Goal: Communication & Community: Answer question/provide support

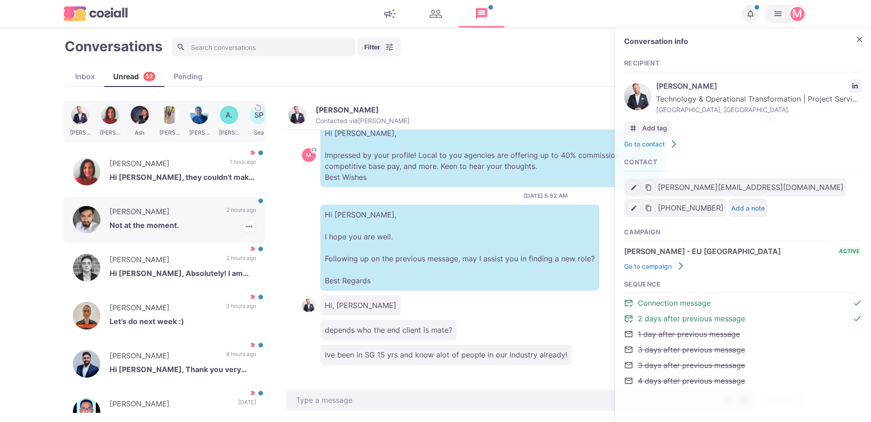
click at [198, 213] on p "[PERSON_NAME]" at bounding box center [163, 213] width 108 height 14
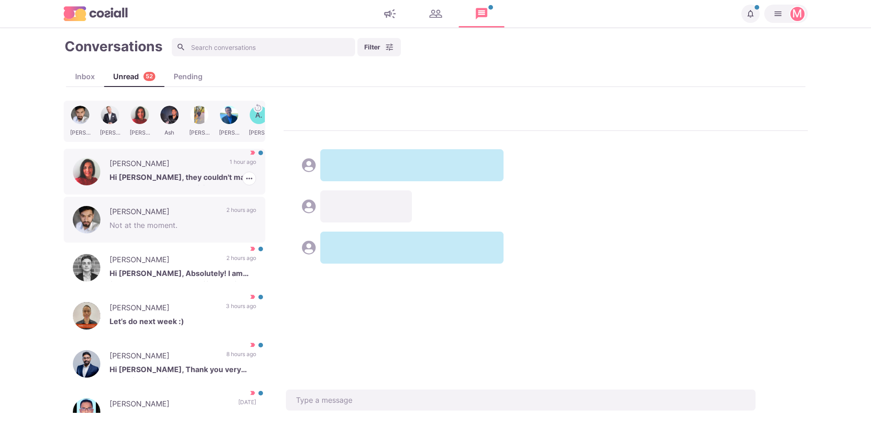
click at [216, 158] on div "[PERSON_NAME] Hi [PERSON_NAME], they couldn't make the package work sadly, i li…" at bounding box center [165, 172] width 202 height 46
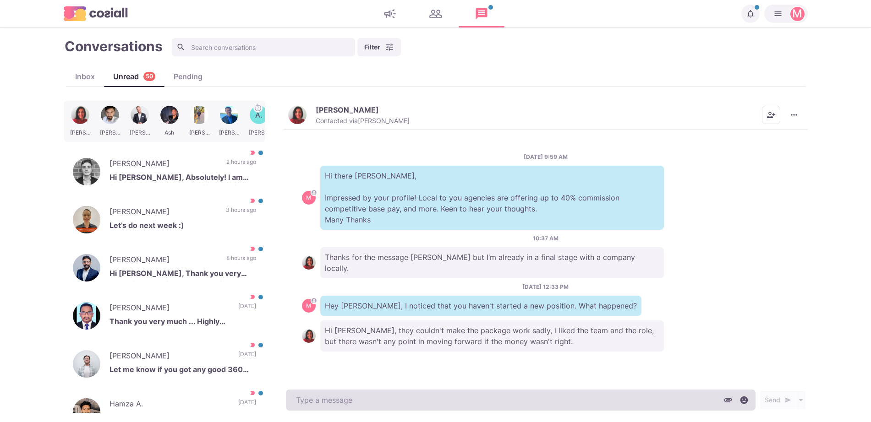
click at [514, 401] on textarea at bounding box center [521, 400] width 470 height 21
type textarea "x"
type textarea "W"
type textarea "x"
type textarea "Wh"
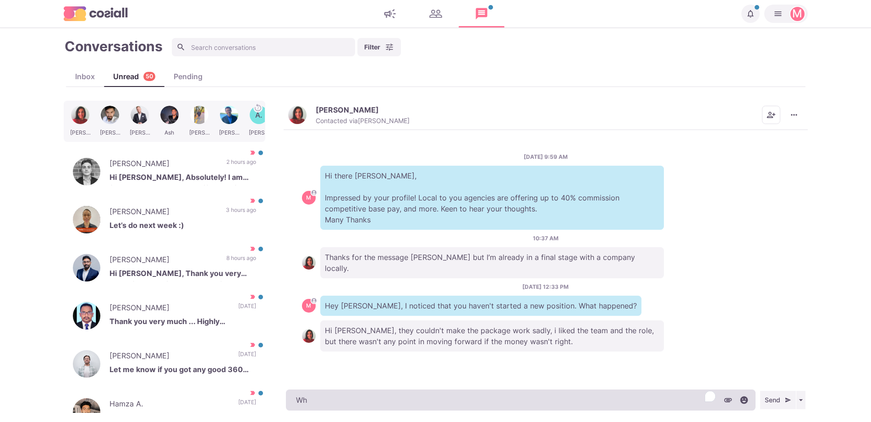
type textarea "x"
type textarea "Wha"
type textarea "x"
type textarea "What"
type textarea "x"
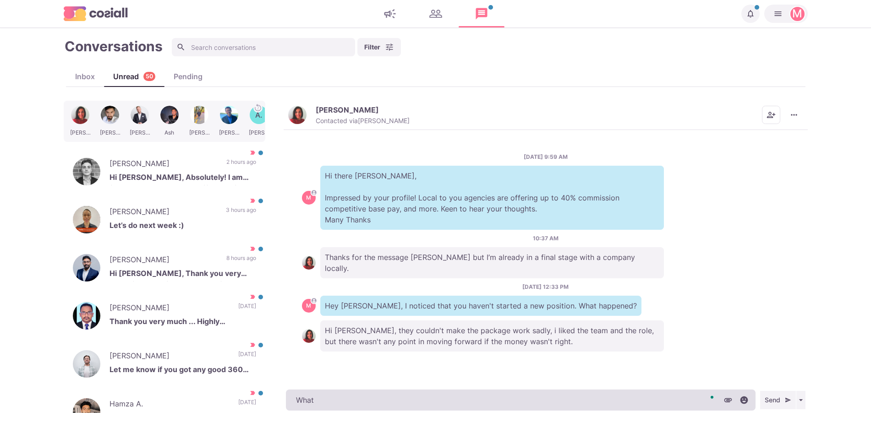
type textarea "What"
type textarea "x"
type textarea "What so"
type textarea "x"
type textarea "What sor"
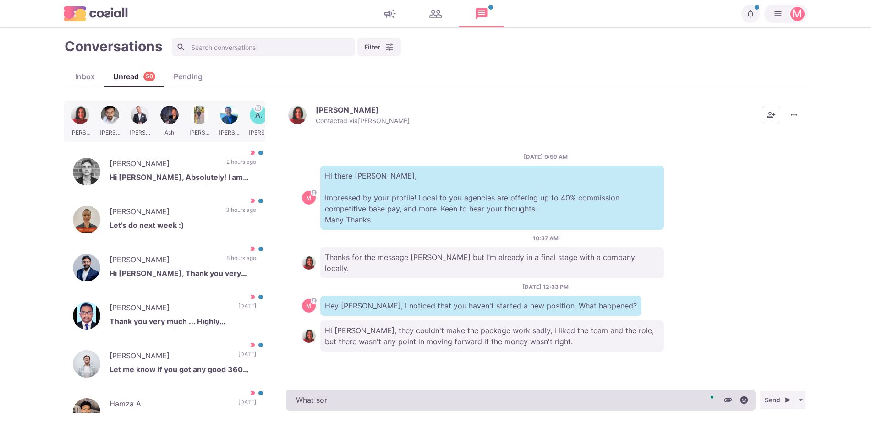
type textarea "x"
type textarea "What sort"
type textarea "x"
type textarea "What sort"
type textarea "x"
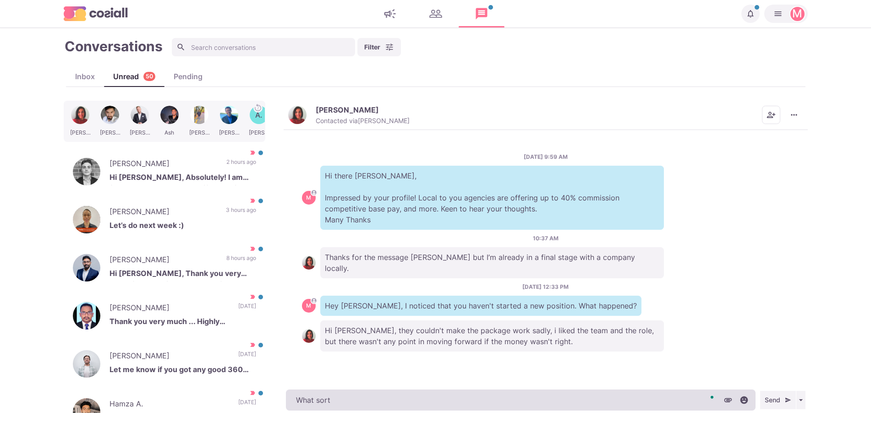
type textarea "What sort o"
type textarea "x"
type textarea "What sort of"
type textarea "x"
type textarea "What sort of"
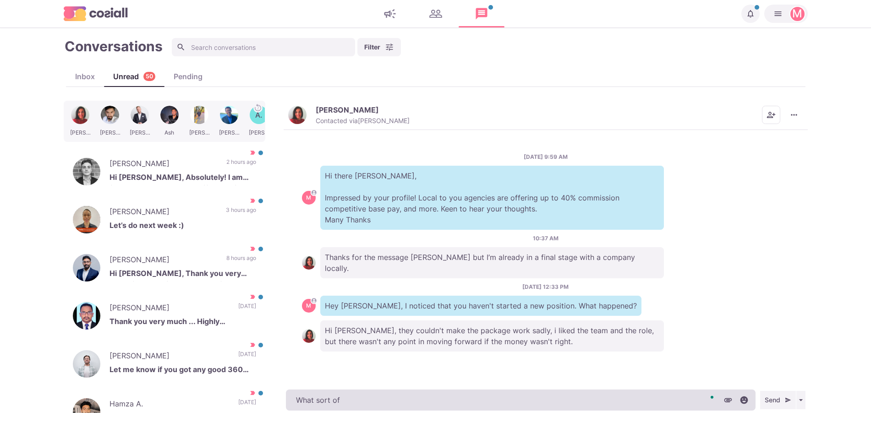
type textarea "x"
type textarea "What sort of s"
type textarea "x"
type textarea "What sort of sa"
type textarea "x"
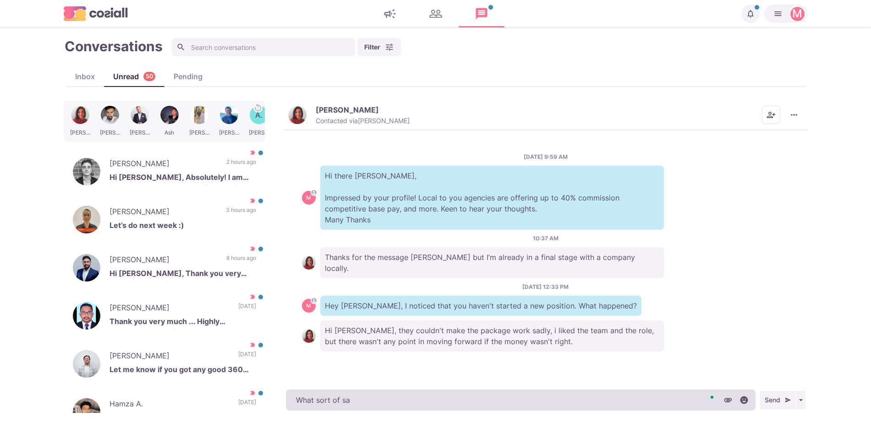
type textarea "What sort of [PERSON_NAME]"
type textarea "x"
type textarea "What sort of salar"
type textarea "x"
type textarea "What sort of salary"
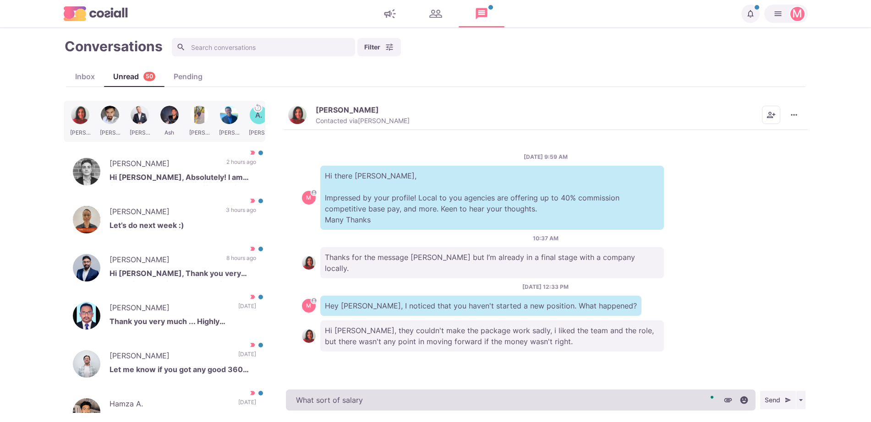
type textarea "x"
type textarea "What sort of salary"
type textarea "x"
type textarea "What sort of salary r"
type textarea "x"
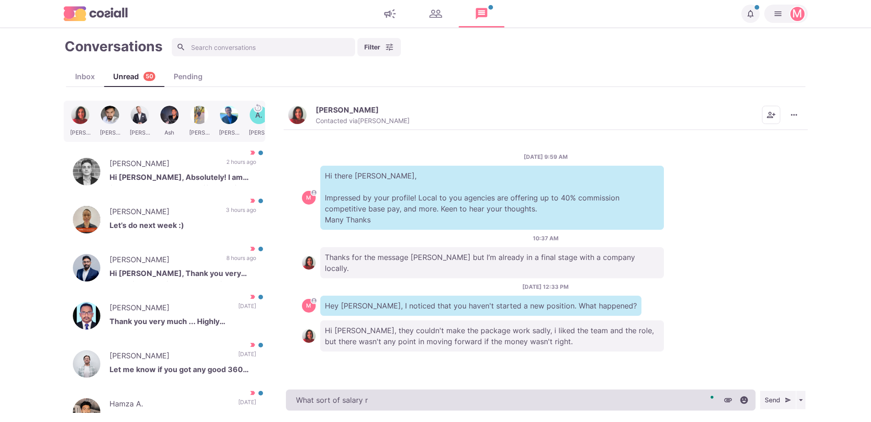
type textarea "What sort of salary re"
type textarea "x"
type textarea "What sort of salary re"
type textarea "x"
type textarea "What sort of salary re y"
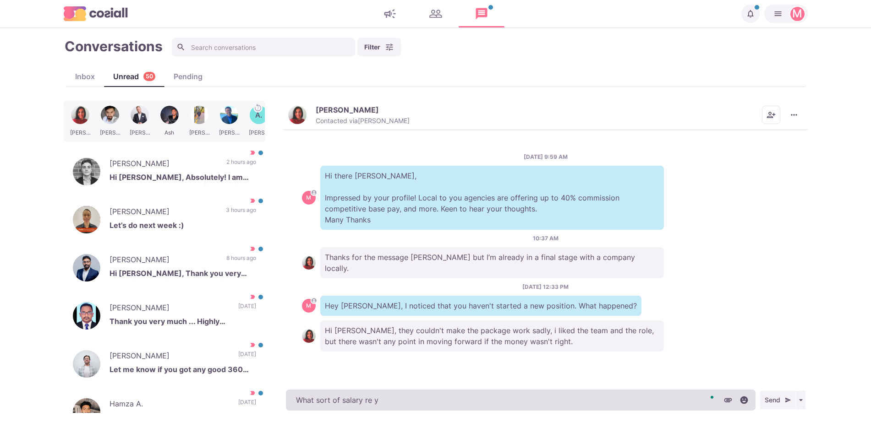
type textarea "x"
type textarea "What sort of salary re yo"
type textarea "x"
type textarea "What sort of salary re you"
type textarea "x"
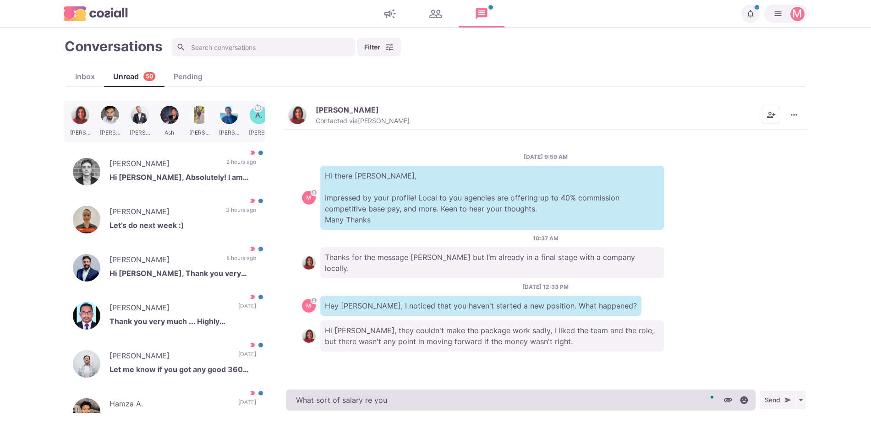
type textarea "What sort of salary re you l"
type textarea "x"
type textarea "What sort of salary re you lo"
type textarea "x"
type textarea "What sort of salary re you [PERSON_NAME]"
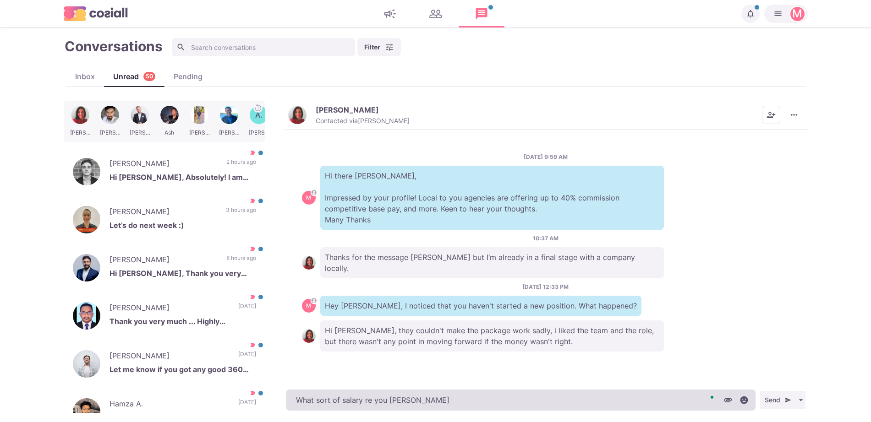
type textarea "x"
type textarea "What sort of salary re you look"
type textarea "x"
type textarea "What sort of salary re you looki"
type textarea "x"
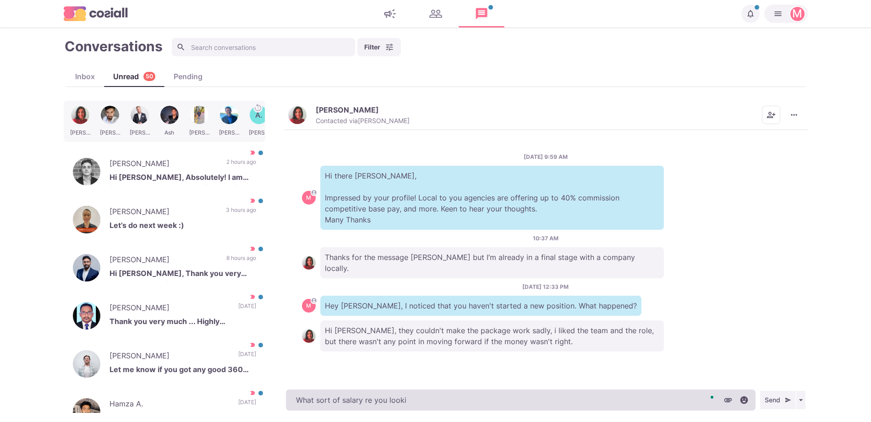
type textarea "What sort of salary re you lookin"
type textarea "x"
type textarea "What sort of salary re you looking"
type textarea "x"
type textarea "What sort of salary re you looking f"
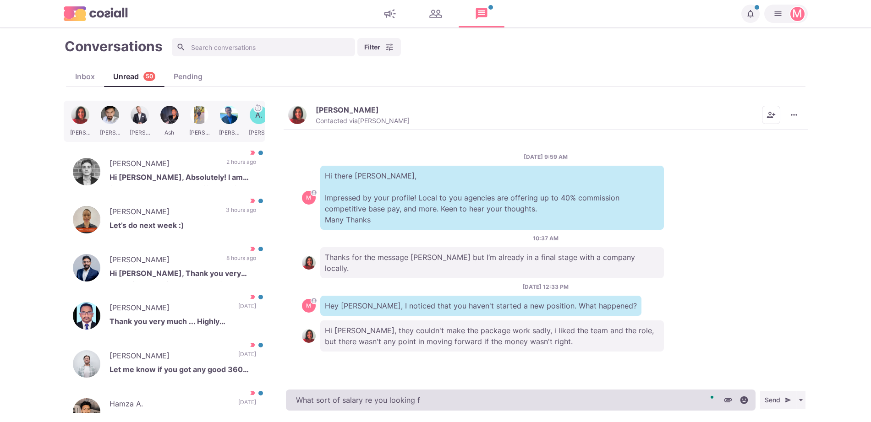
type textarea "x"
type textarea "What sort of salary re you looking for"
type textarea "x"
type textarea "What sort of salary re you looking for?"
type textarea "x"
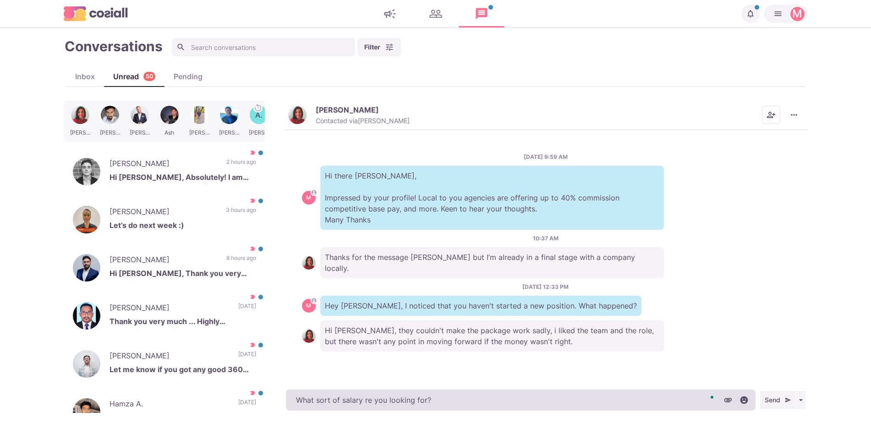
type textarea "What sort of salary re you looking for?"
type textarea "x"
type textarea "What sort of salary re you looking for? Mayb"
type textarea "x"
type textarea "What sort of salary re you looking for? Maybe"
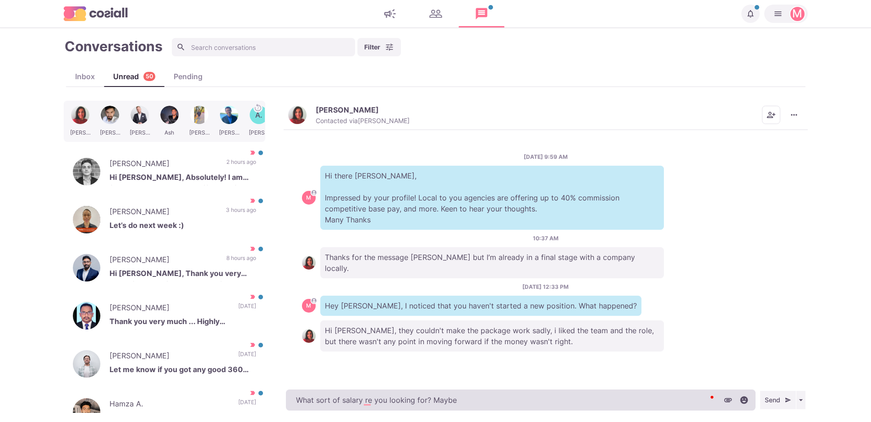
type textarea "x"
type textarea "What sort of salary re you looking for? Maybe"
type textarea "x"
type textarea "What sort of salary re you looking for? Maybe I"
type textarea "x"
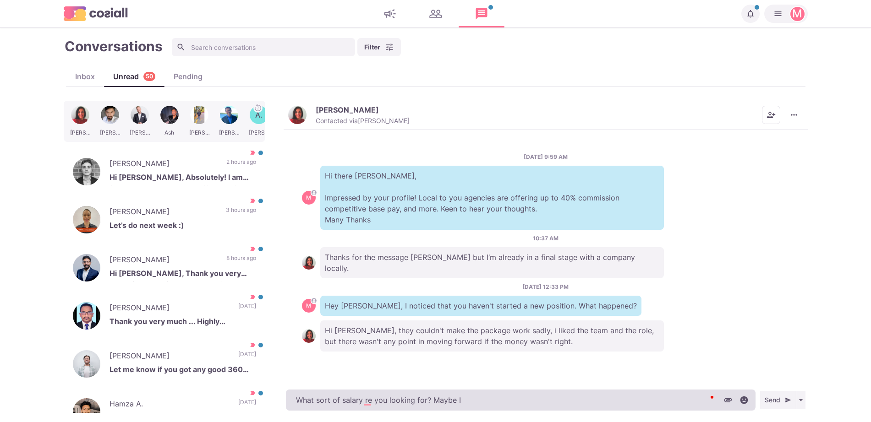
type textarea "What sort of salary re you looking for? Maybe I"
type textarea "x"
type textarea "What sort of salary re you looking for? Maybe I g"
type textarea "x"
type textarea "What sort of salary re you looking for? Maybe I go"
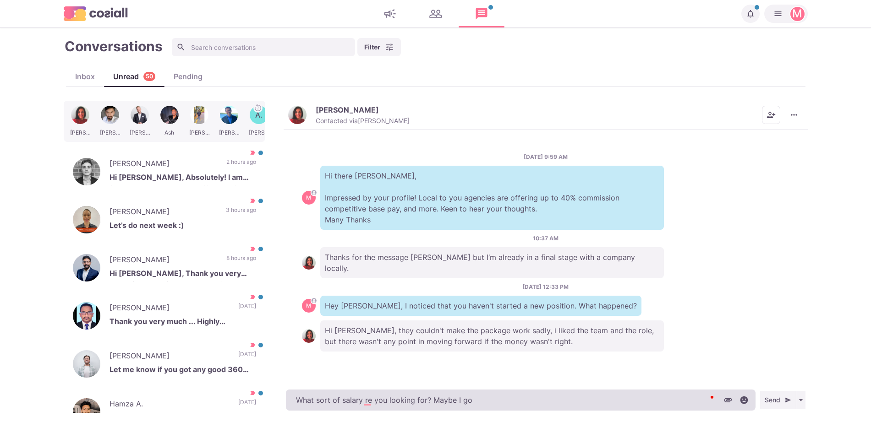
type textarea "x"
type textarea "What sort of salary re you looking for? Maybe I got"
type textarea "x"
type textarea "What sort of salary re you looking for? Maybe I got s"
type textarea "x"
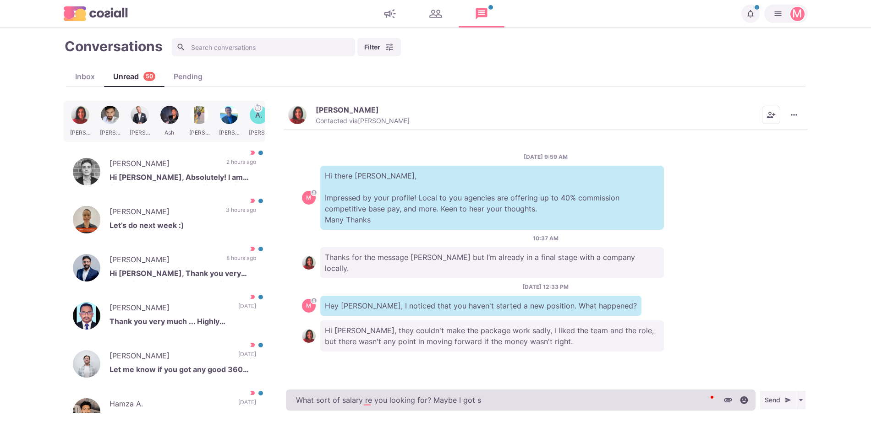
type textarea "What sort of salary re you looking for? Maybe I got so"
type textarea "x"
type textarea "What sort of salary re you looking for? Maybe I got somethi"
type textarea "x"
type textarea "What sort of salary re you looking for? Maybe I got something"
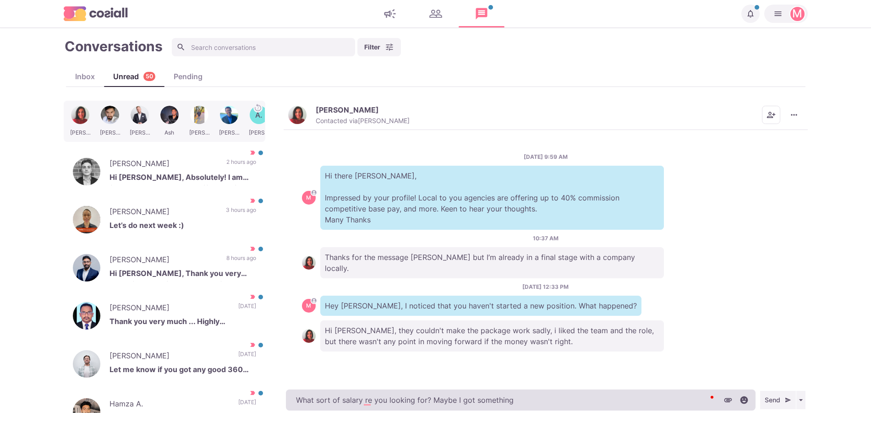
type textarea "x"
type textarea "What sort of salary re you looking for? Maybe I got something"
type textarea "x"
type textarea "What sort of salary re you looking for? Maybe I got something for"
type textarea "x"
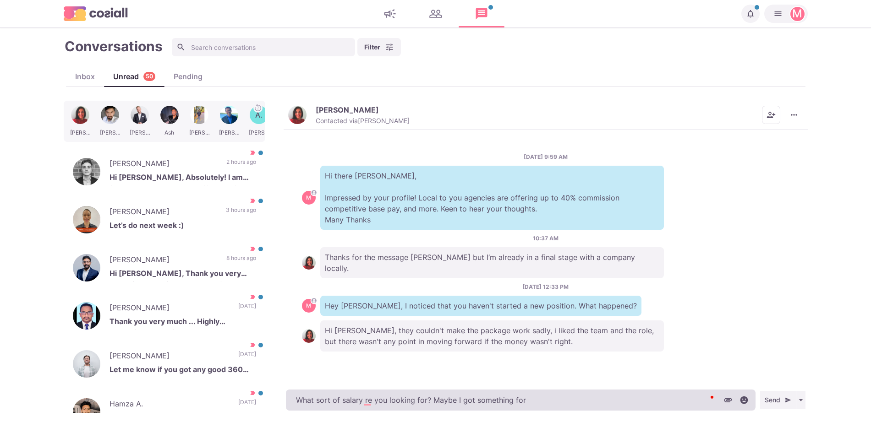
type textarea "What sort of salary re you looking for? Maybe I got something for y"
type textarea "x"
type textarea "What sort of salary re you looking for? Maybe I got something for you"
type textarea "x"
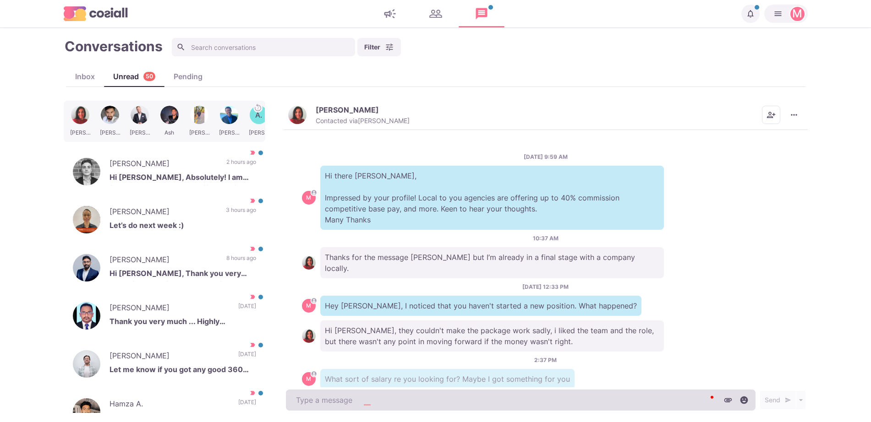
scroll to position [13, 0]
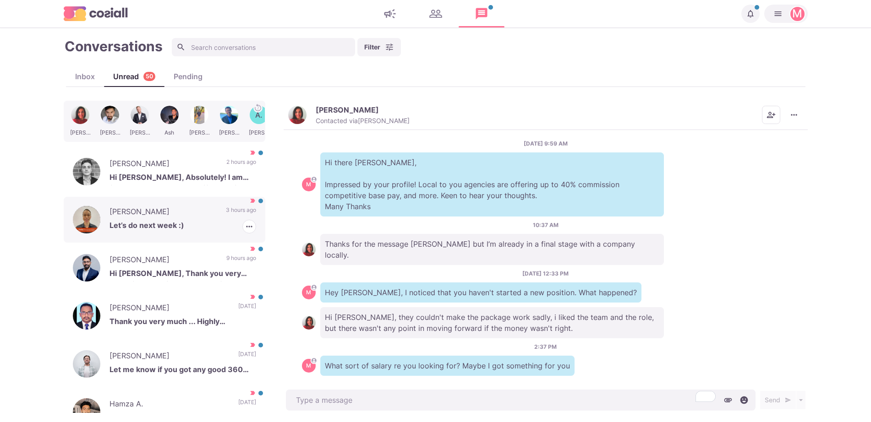
click at [187, 219] on p "[PERSON_NAME]" at bounding box center [162, 213] width 107 height 14
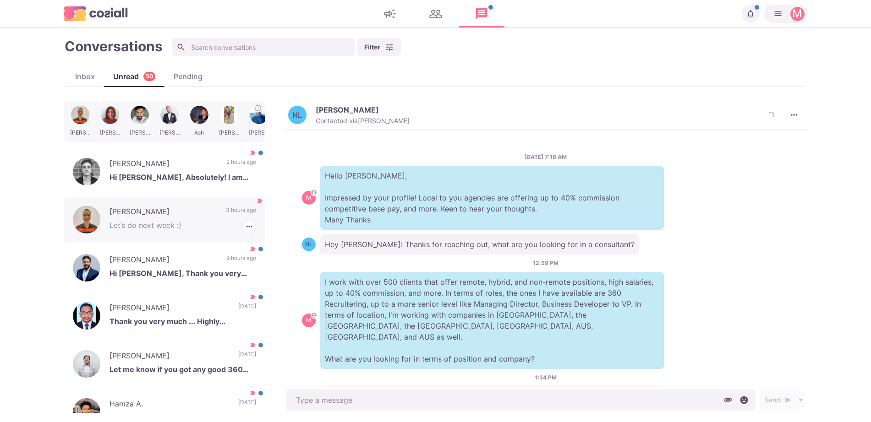
scroll to position [117, 0]
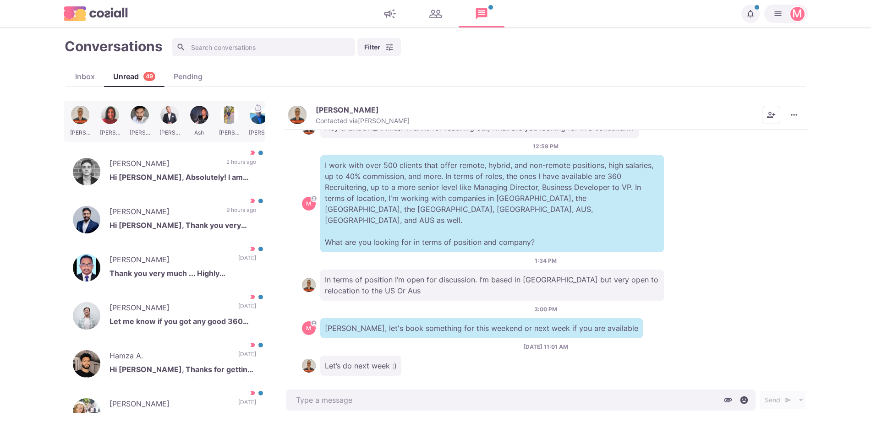
click at [293, 109] on img "button" at bounding box center [297, 115] width 18 height 18
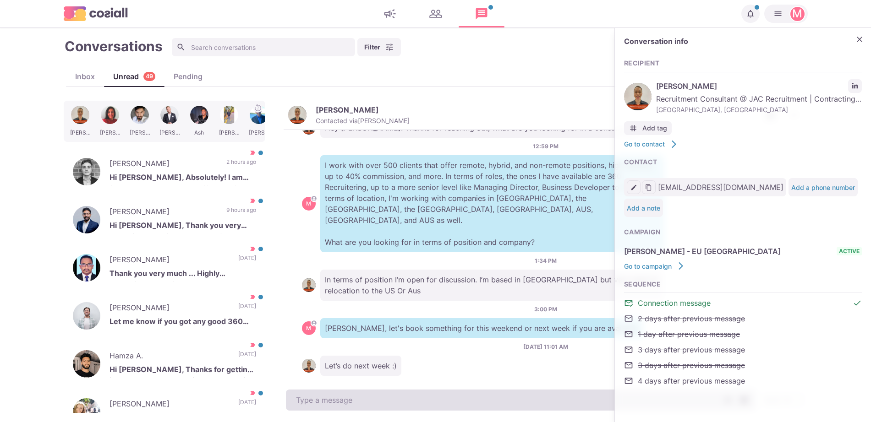
click at [378, 410] on textarea at bounding box center [521, 400] width 470 height 21
click at [378, 410] on textarea "To enrich screen reader interactions, please activate Accessibility in Grammarl…" at bounding box center [521, 400] width 470 height 21
type textarea "x"
type textarea "W"
type textarea "x"
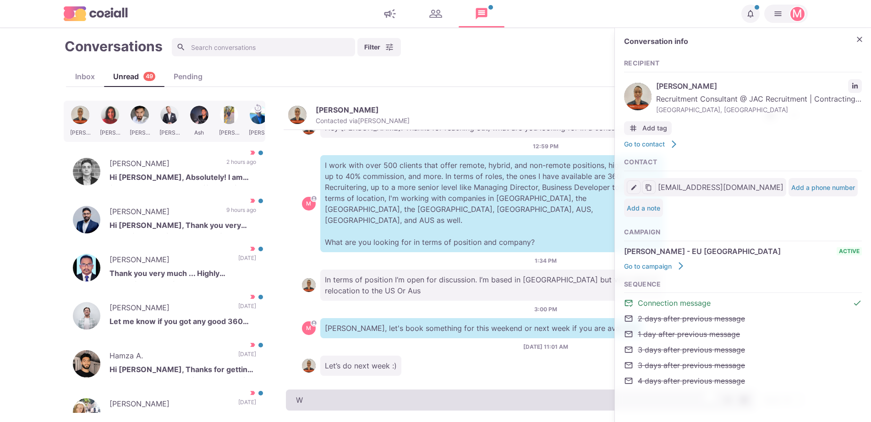
type textarea "Wh"
type textarea "x"
type textarea "What"
type textarea "x"
type textarea "What"
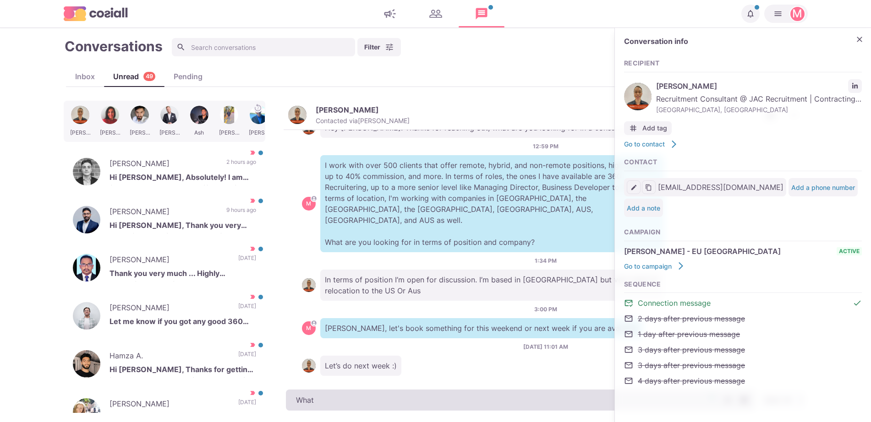
type textarea "x"
type textarea "What t"
type textarea "x"
type textarea "What ti"
type textarea "x"
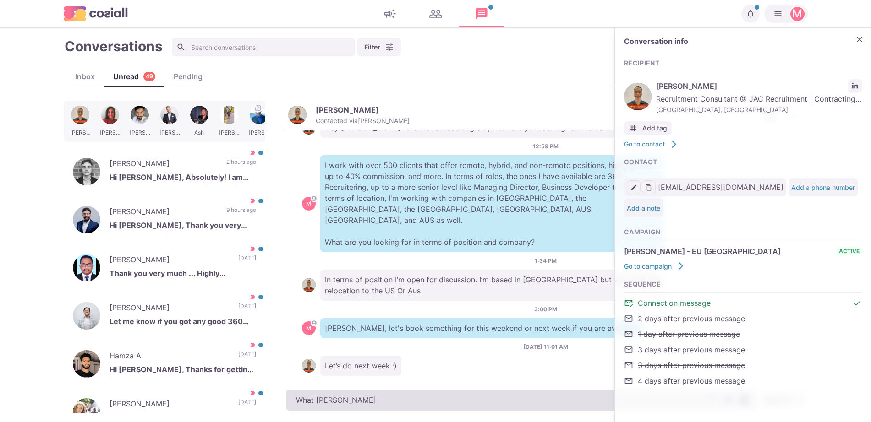
type textarea "What time"
type textarea "x"
type textarea "What time"
type textarea "x"
type textarea "What time"
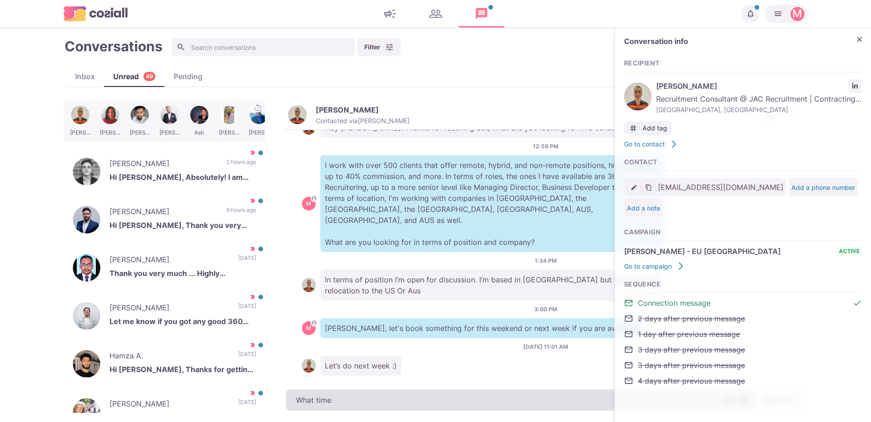
type textarea "x"
type textarea "What [PERSON_NAME]"
type textarea "x"
type textarea "What ti"
type textarea "x"
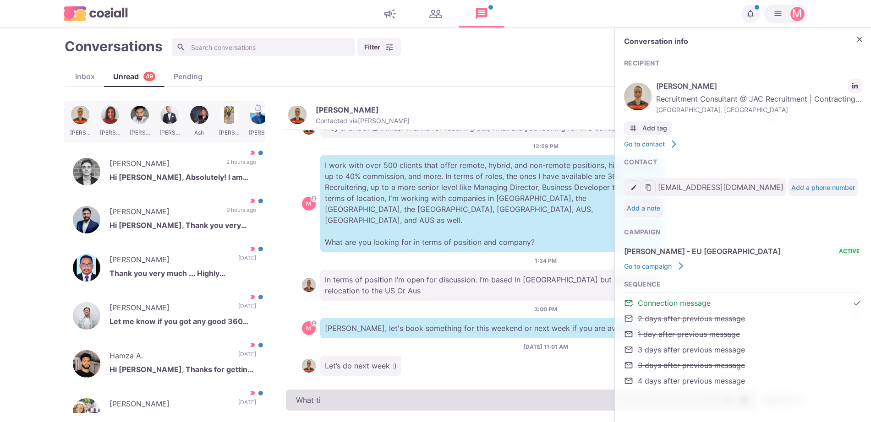
type textarea "What t"
type textarea "x"
type textarea "What da"
type textarea "x"
type textarea "What day"
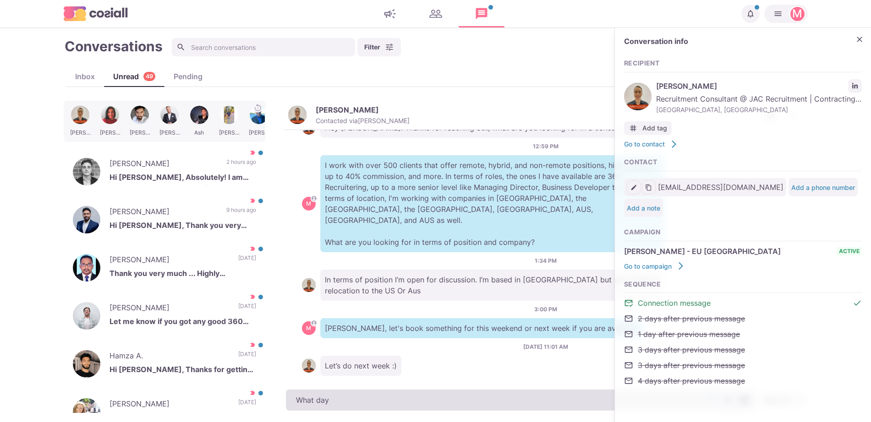
type textarea "x"
type textarea "What day a"
type textarea "x"
type textarea "What day an"
type textarea "x"
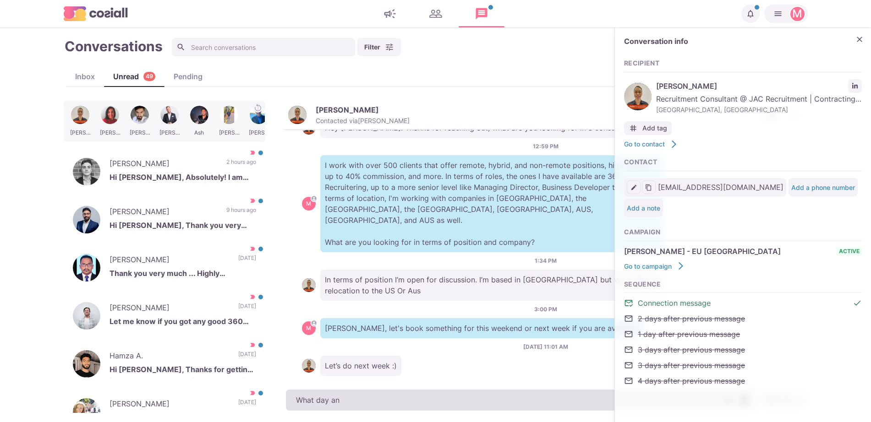
type textarea "What day and"
type textarea "x"
type textarea "What day and ti"
type textarea "x"
type textarea "What day and [PERSON_NAME]"
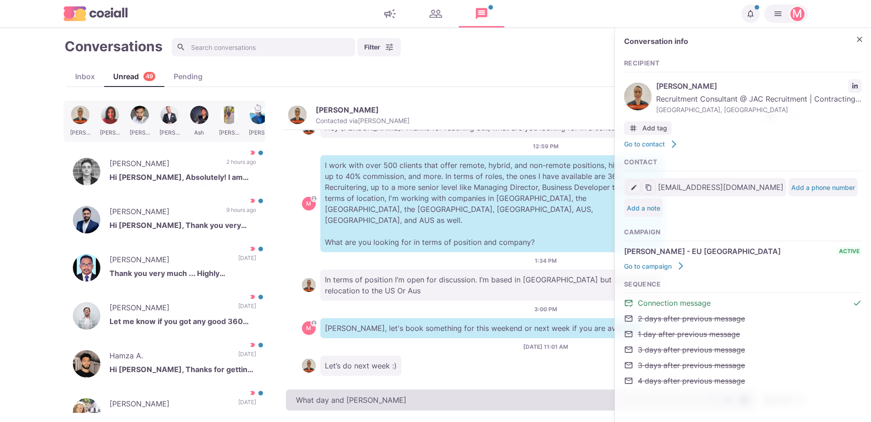
type textarea "x"
type textarea "What day and time"
type textarea "x"
type textarea "What day and time w"
type textarea "x"
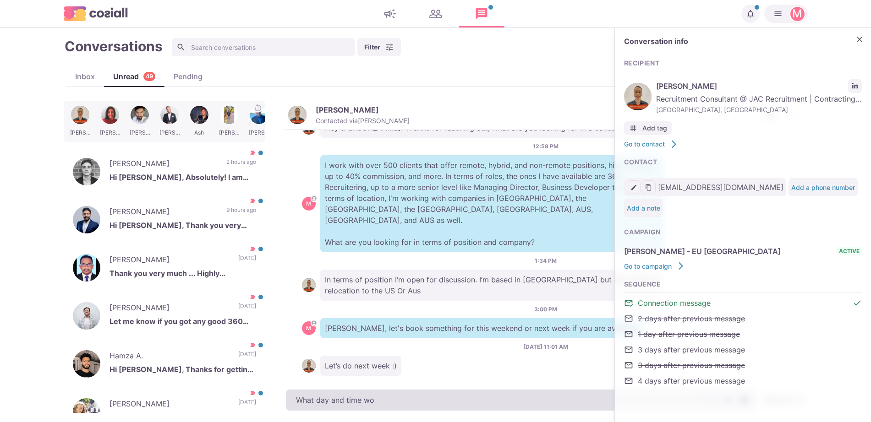
type textarea "What day and time wor"
type textarea "x"
type textarea "What day and time works"
type textarea "x"
type textarea "What day and time works"
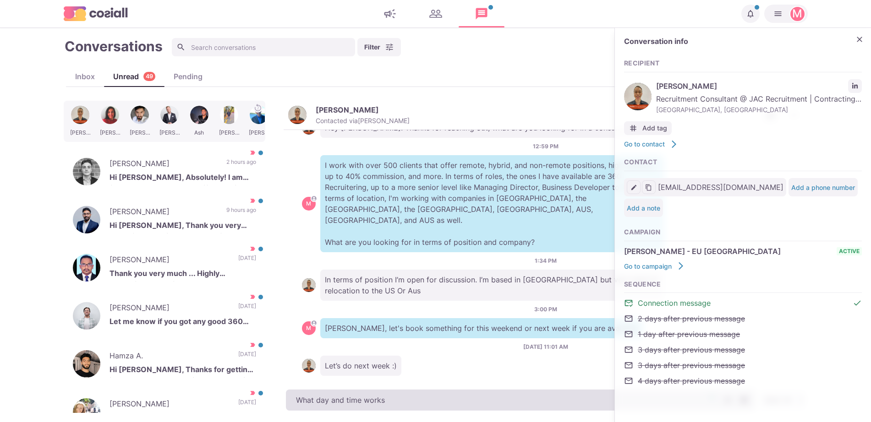
type textarea "x"
type textarea "What day and time works f"
type textarea "x"
type textarea "What day and time works for"
type textarea "x"
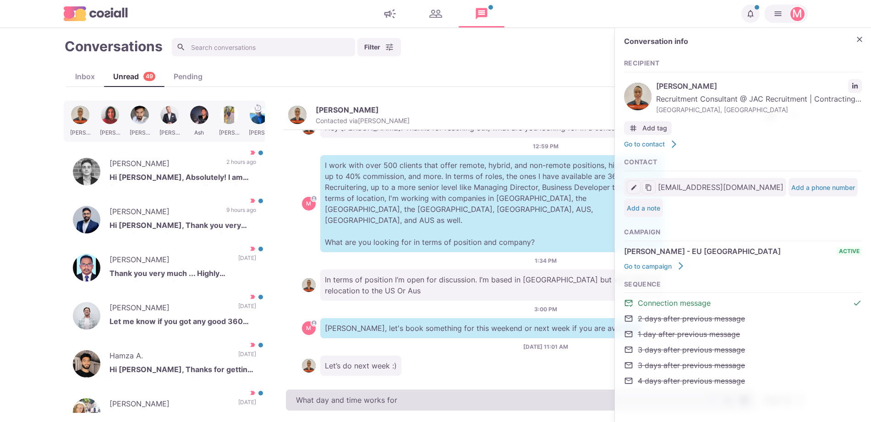
type textarea "What day and time works for"
type textarea "x"
type textarea "What day and time works for y"
type textarea "x"
type textarea "What day and time works for yo"
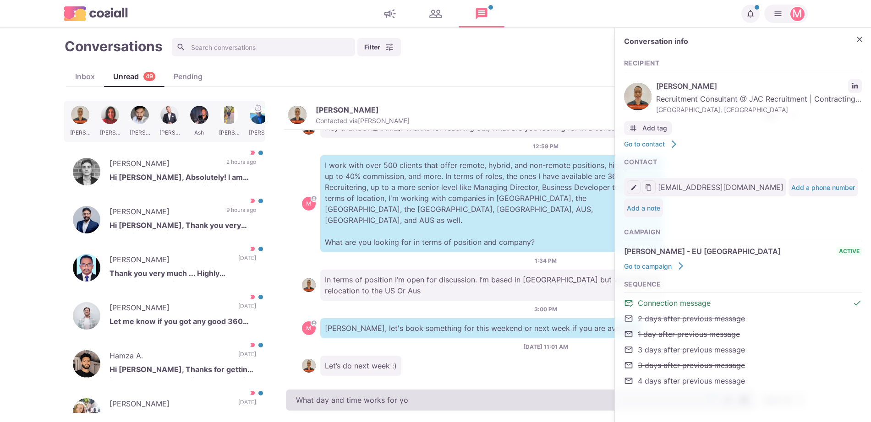
type textarea "x"
type textarea "What day and time works for you"
type textarea "x"
type textarea "What day and time works for you s"
type textarea "x"
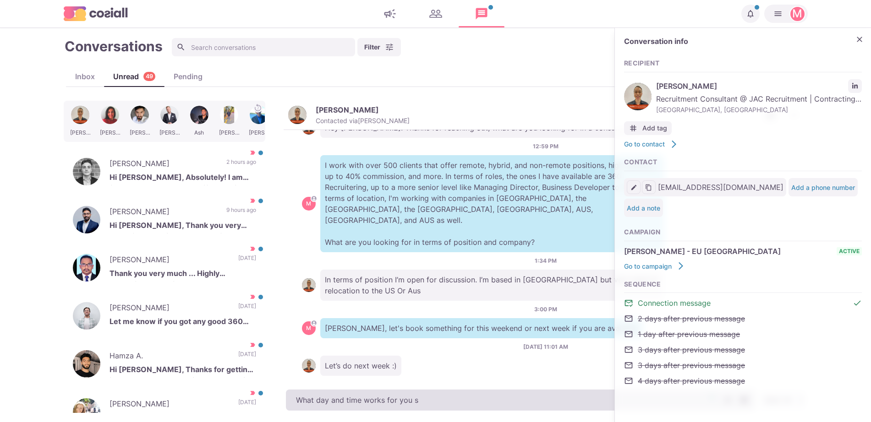
type textarea "What day and time works for you so"
type textarea "x"
type textarea "What day and time works for you so w"
type textarea "x"
type textarea "What day and time works for you so we"
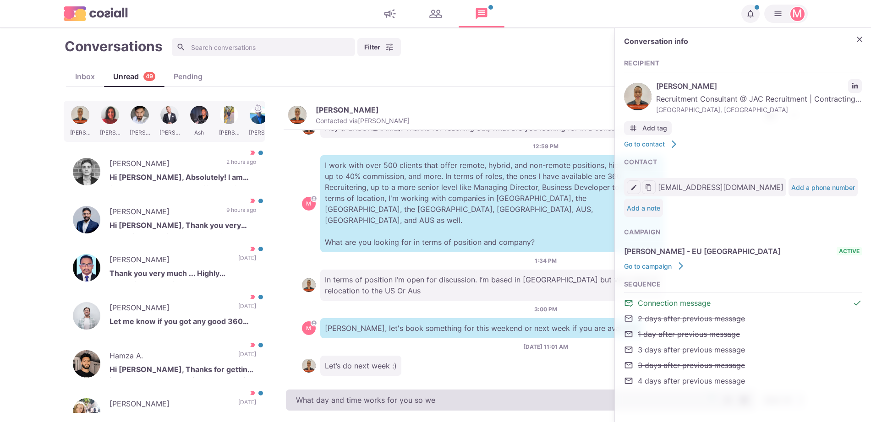
type textarea "x"
type textarea "What day and time works for you so we can b"
type textarea "x"
type textarea "What day and time works for you so we can bo"
type textarea "x"
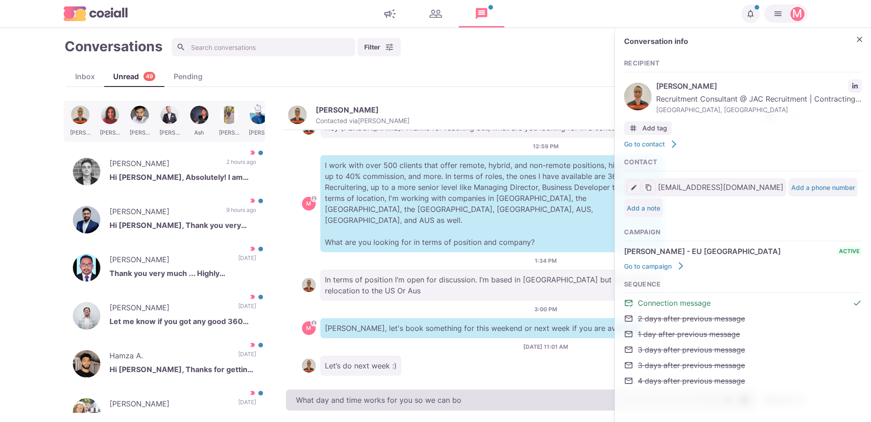
type textarea "What day and time works for you so we can boo"
type textarea "x"
type textarea "What day and time works for you so we can book"
type textarea "x"
type textarea "What day and time works for you so we can book s"
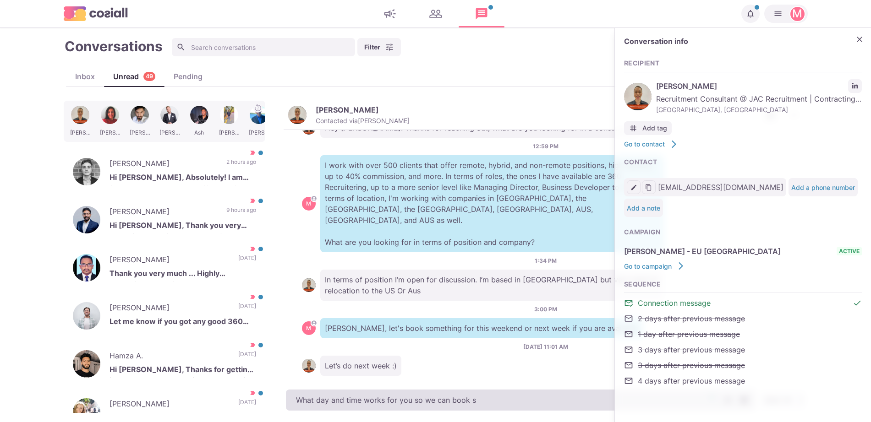
type textarea "x"
type textarea "What day and time works for you so we can book so"
type textarea "x"
type textarea "What day and time works for you so we can book something"
type textarea "x"
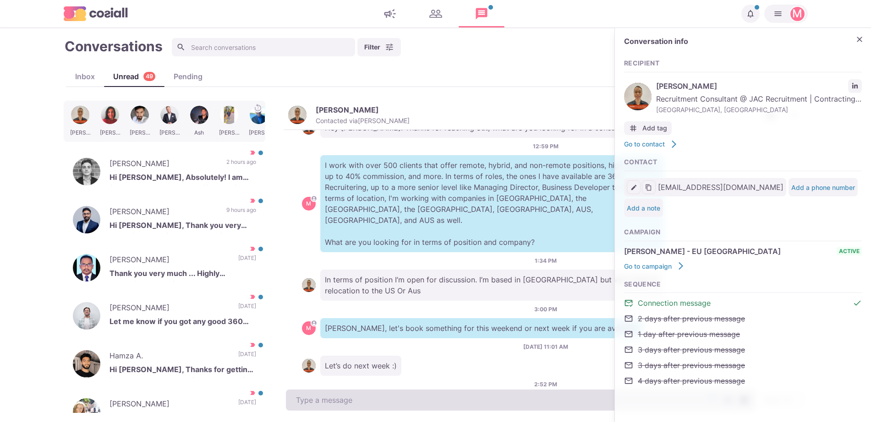
scroll to position [154, 0]
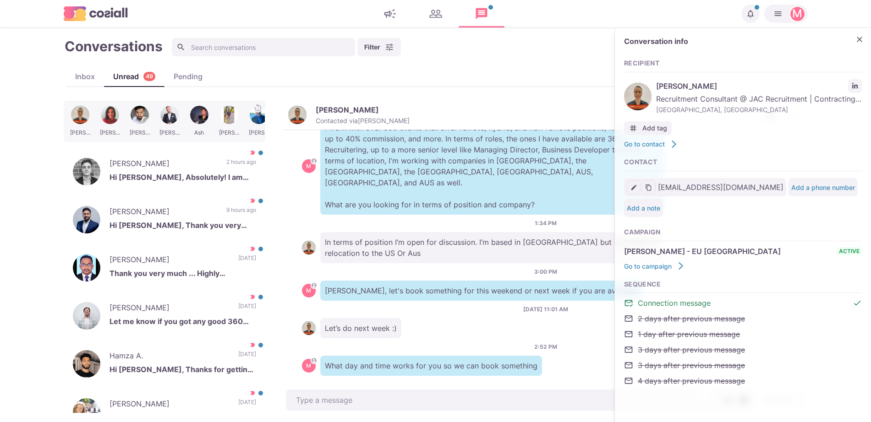
type textarea "x"
